Goal: Check status: Check status

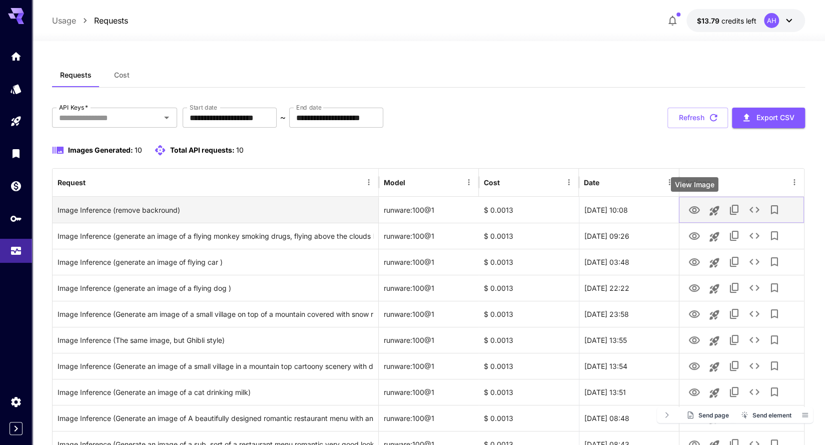
click at [691, 210] on icon "View Image" at bounding box center [694, 210] width 12 height 12
